Goal: Navigation & Orientation: Find specific page/section

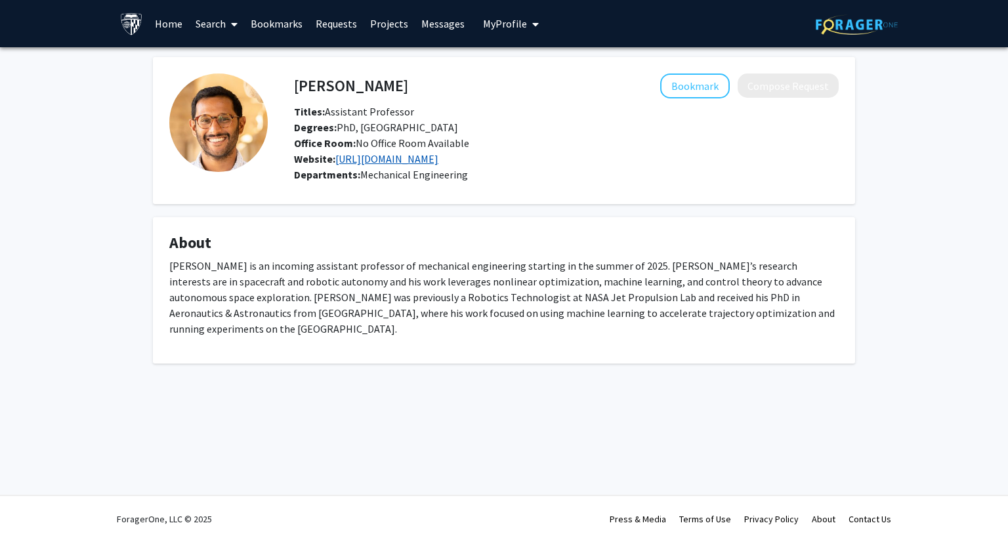
click at [380, 158] on link "https://acauligi.github.io/" at bounding box center [386, 158] width 103 height 13
